Goal: Find specific page/section: Find specific page/section

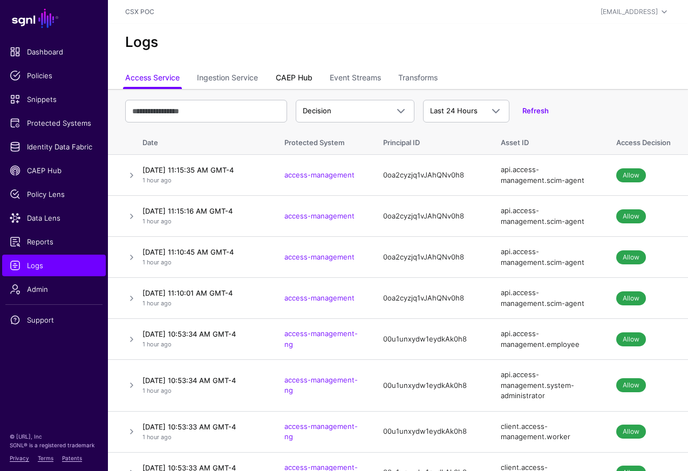
click at [299, 76] on link "CAEP Hub" at bounding box center [294, 79] width 37 height 21
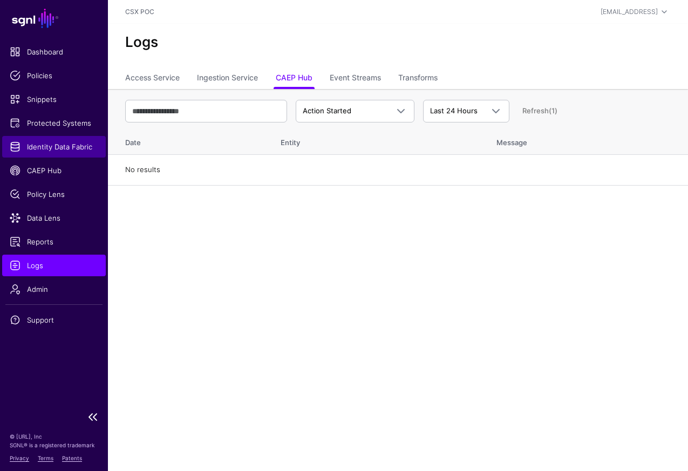
click at [65, 148] on span "Identity Data Fabric" at bounding box center [54, 146] width 89 height 11
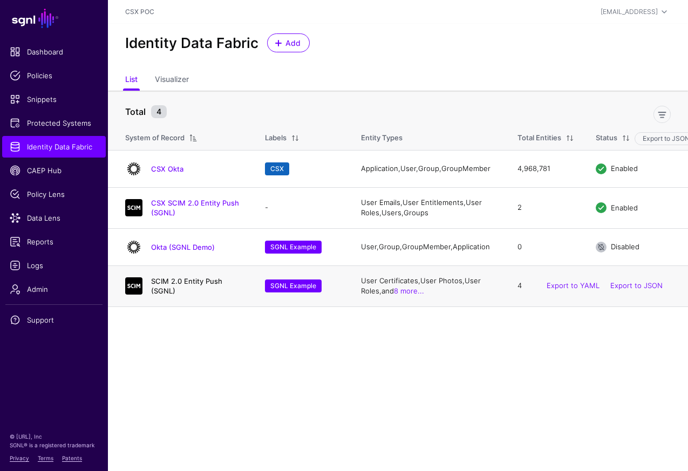
click at [208, 293] on link "SCIM 2.0 Entity Push (SGNL)" at bounding box center [186, 286] width 71 height 18
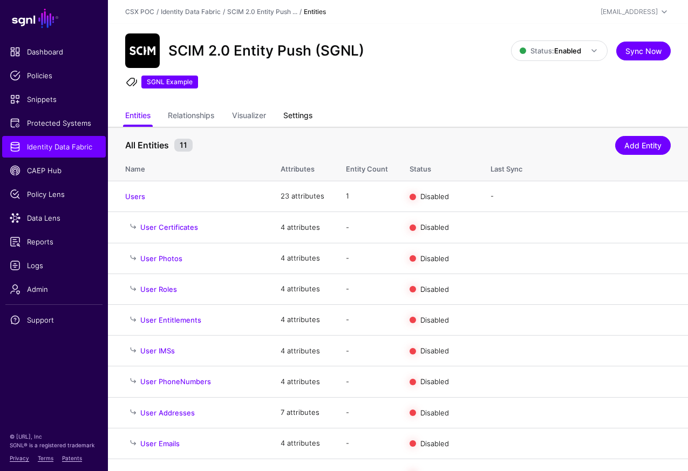
click at [293, 119] on link "Settings" at bounding box center [297, 116] width 29 height 21
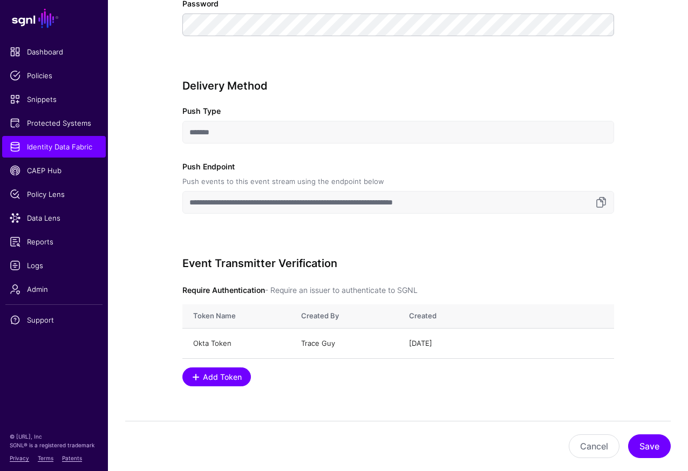
scroll to position [915, 0]
